Goal: Information Seeking & Learning: Check status

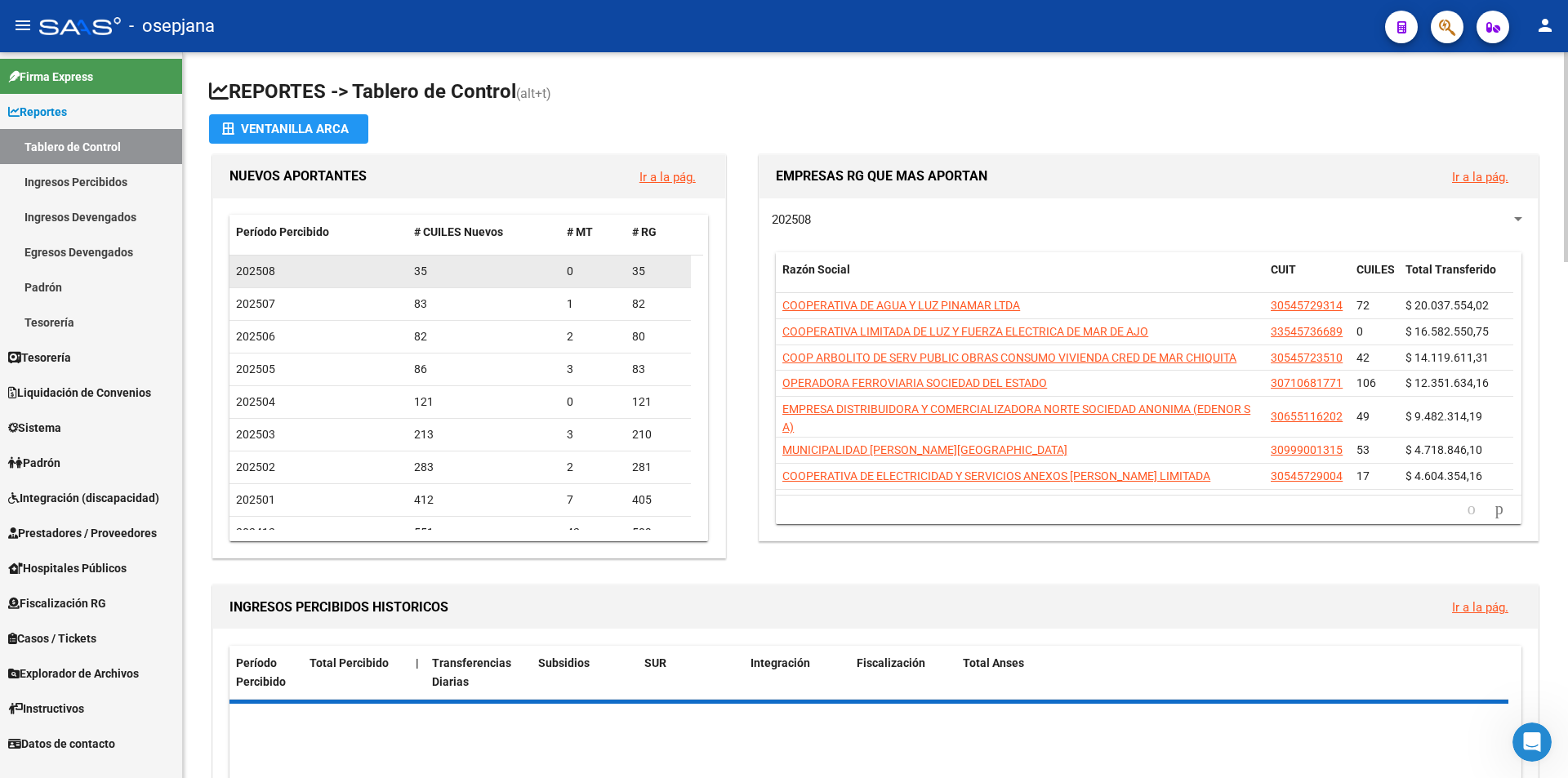
click at [307, 272] on div "202508" at bounding box center [318, 272] width 165 height 19
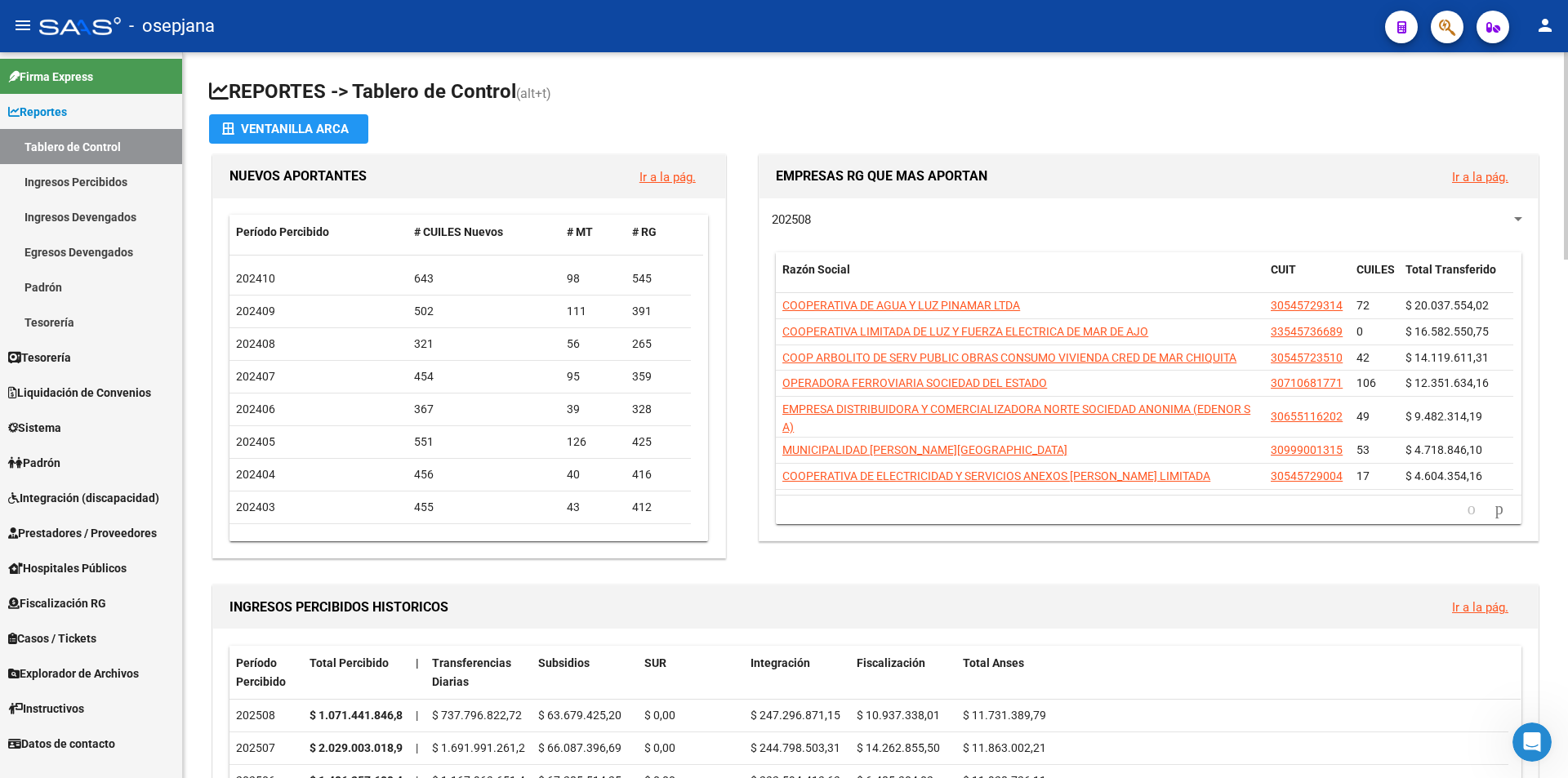
scroll to position [327, 0]
click at [76, 176] on link "Ingresos Percibidos" at bounding box center [91, 181] width 182 height 35
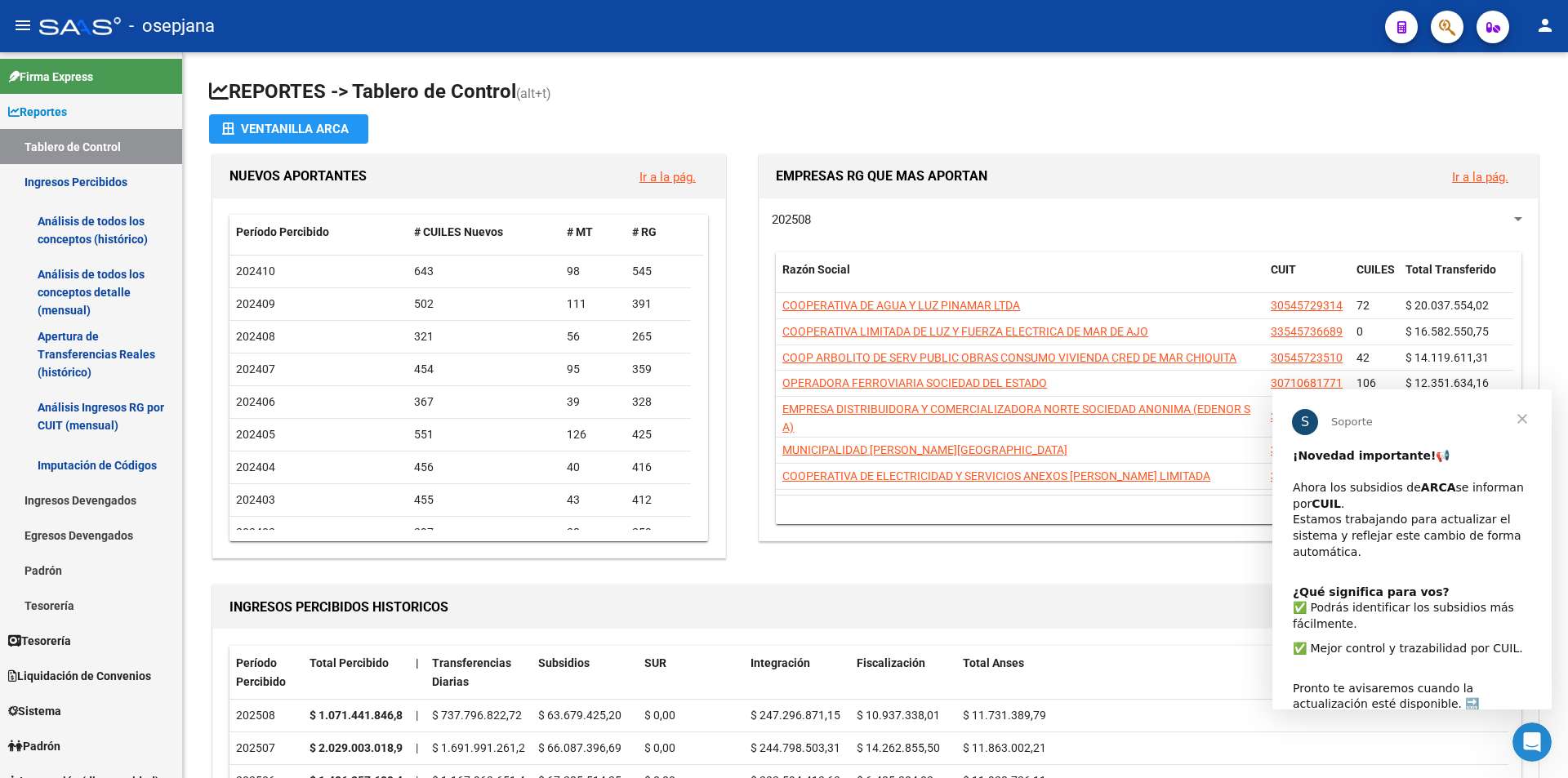
scroll to position [0, 0]
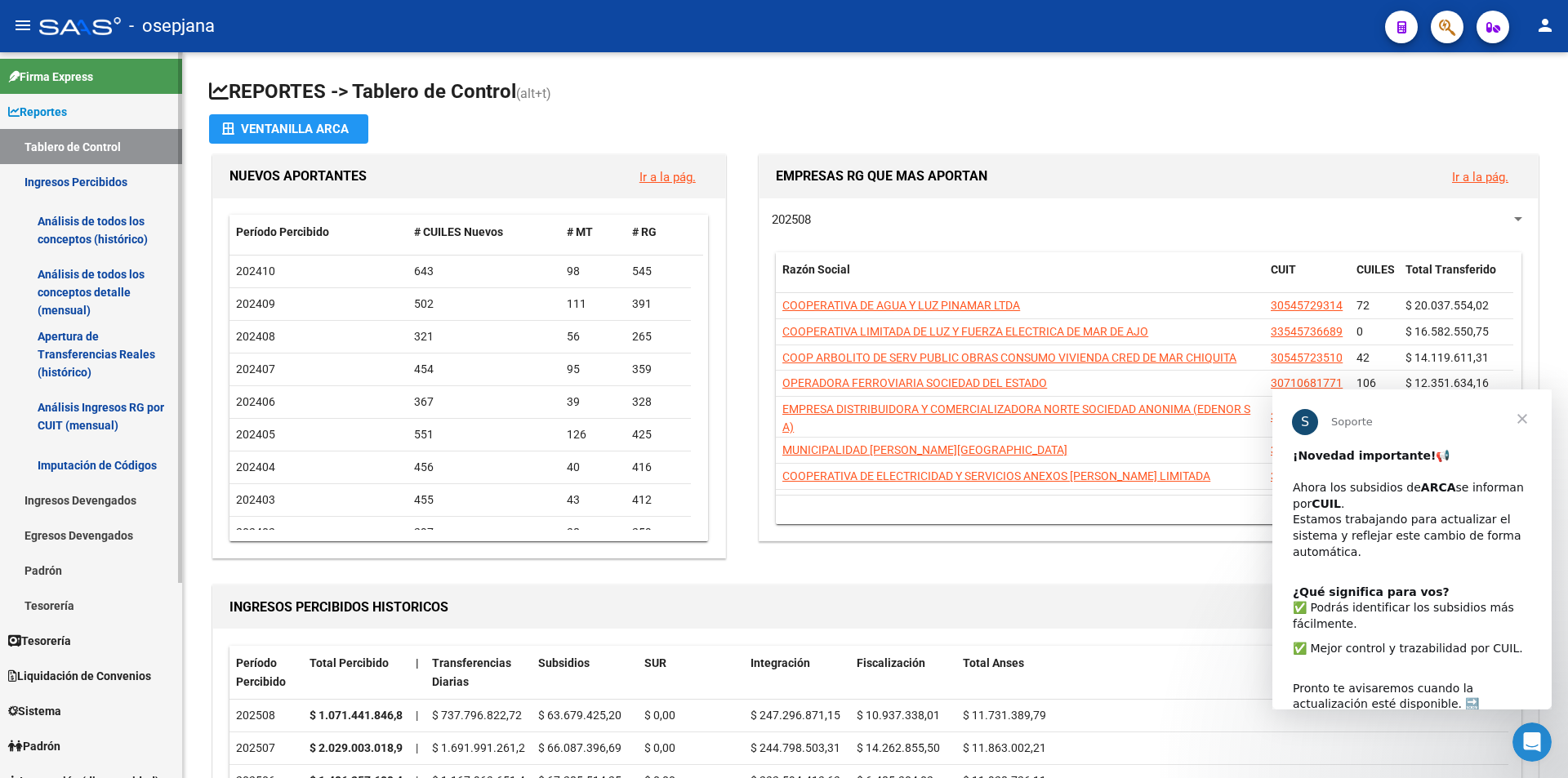
click at [83, 224] on link "Análisis de todos los conceptos (histórico)" at bounding box center [91, 230] width 182 height 63
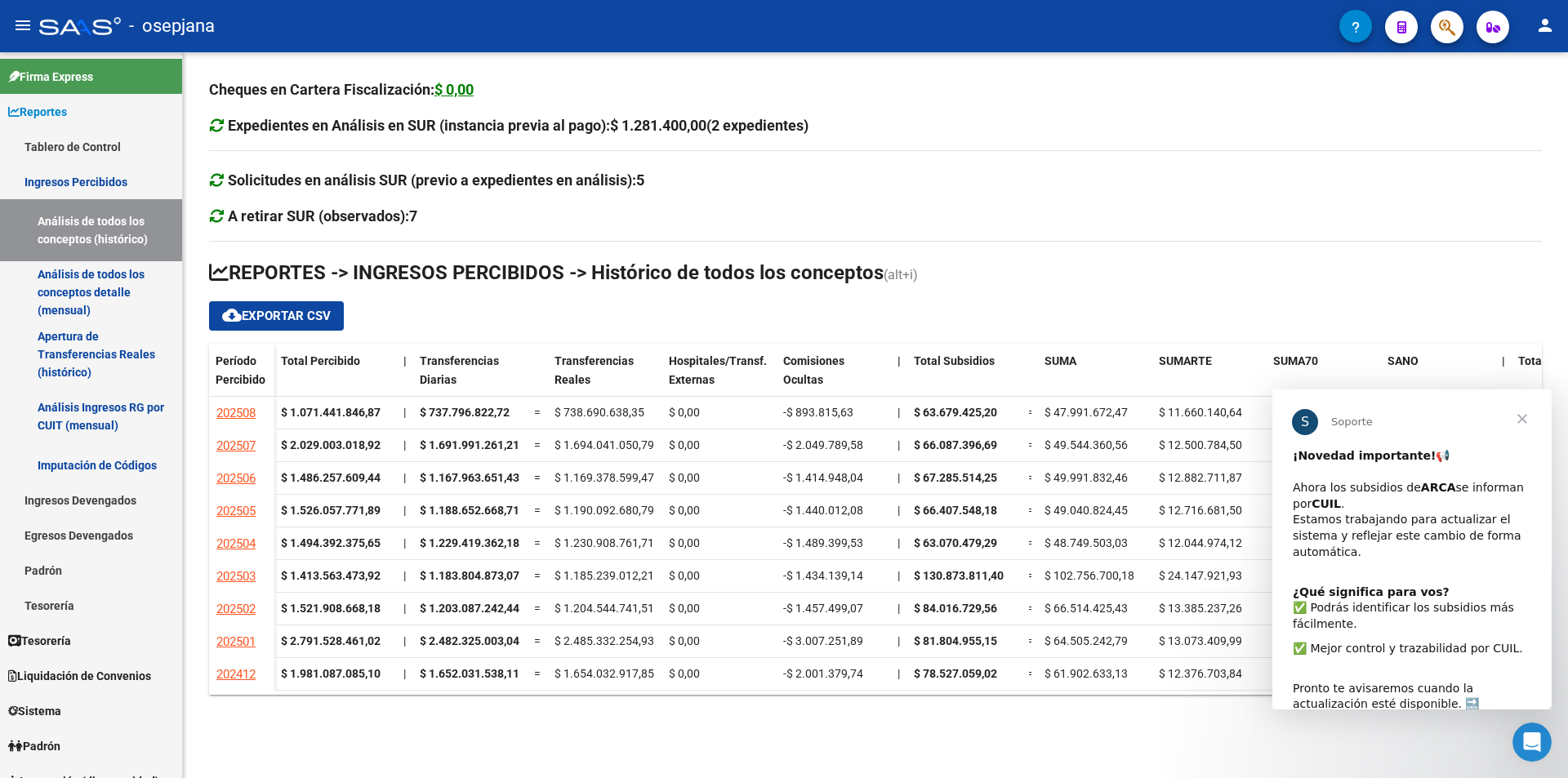
click at [1523, 414] on span "Cerrar" at bounding box center [1522, 419] width 59 height 59
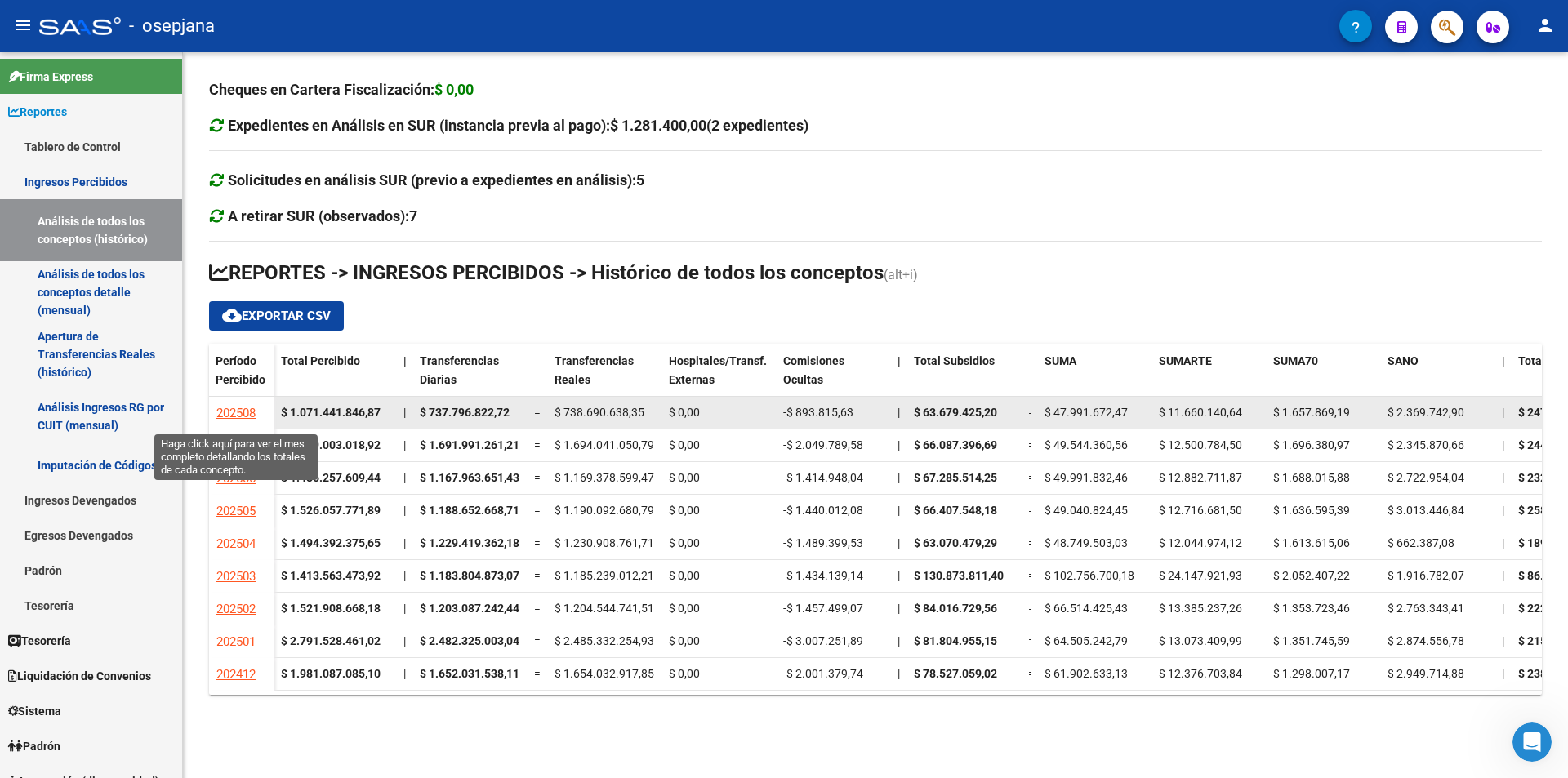
click at [227, 409] on span "202508" at bounding box center [235, 413] width 39 height 15
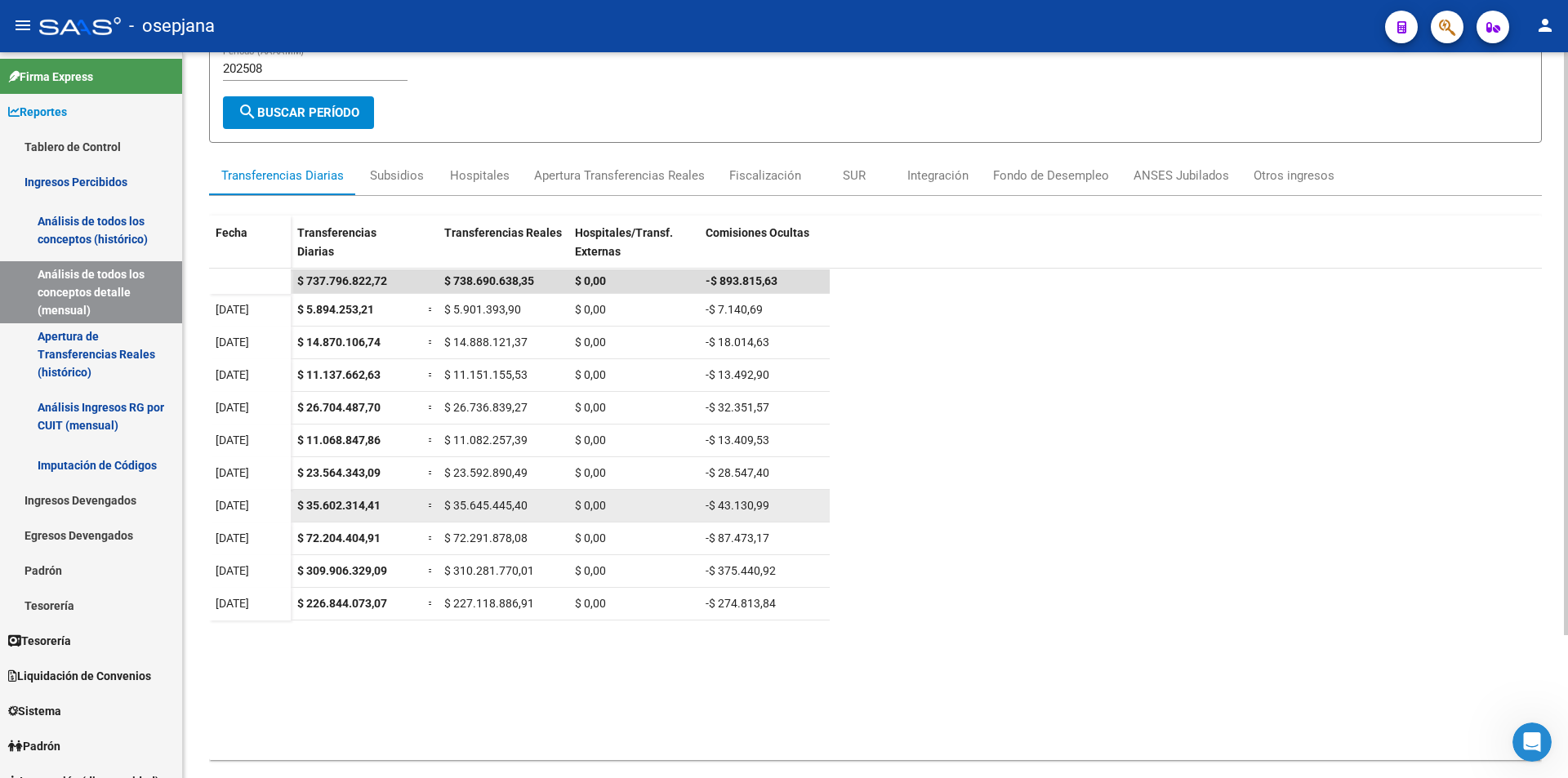
scroll to position [178, 0]
